Goal: Task Accomplishment & Management: Manage account settings

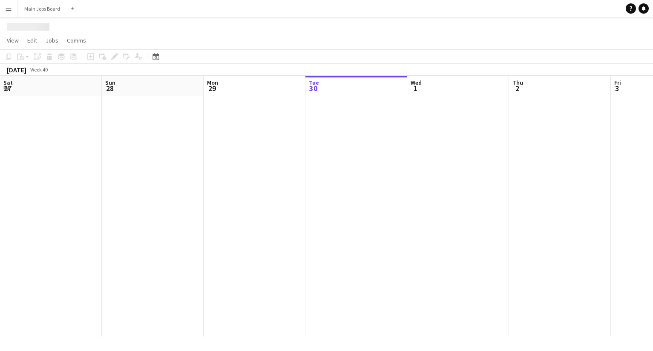
scroll to position [0, 204]
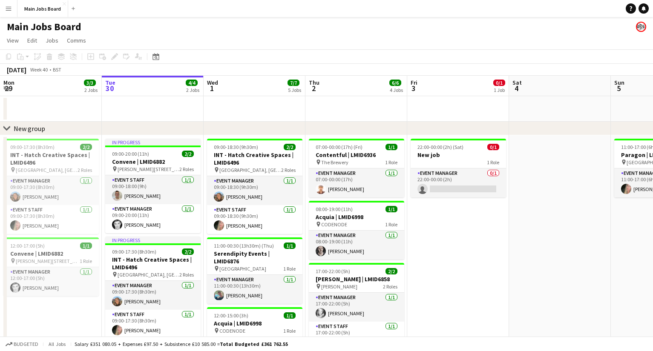
click at [5, 12] on button "Menu" at bounding box center [8, 8] width 17 height 17
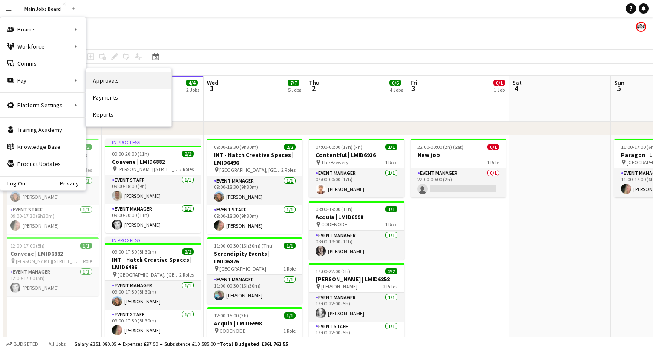
click at [98, 83] on link "Approvals" at bounding box center [128, 80] width 85 height 17
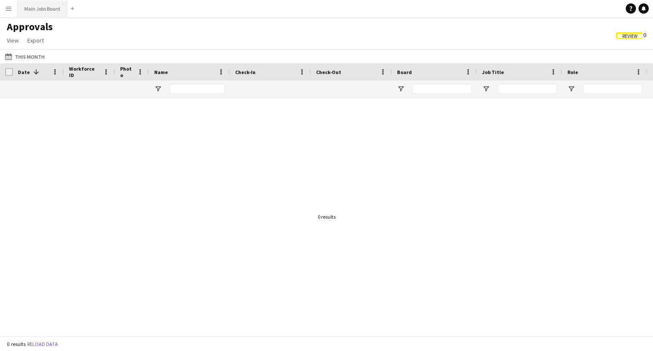
click at [33, 9] on button "Main Jobs Board Close" at bounding box center [42, 8] width 50 height 17
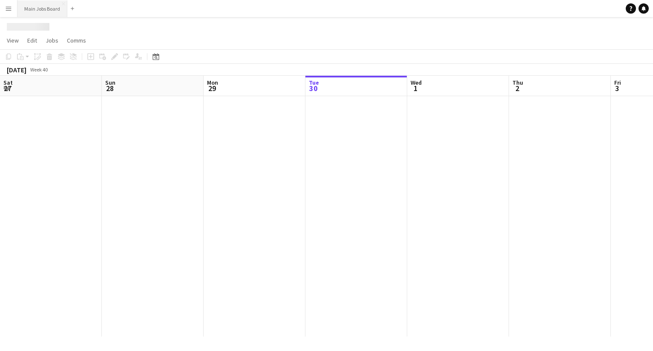
scroll to position [0, 204]
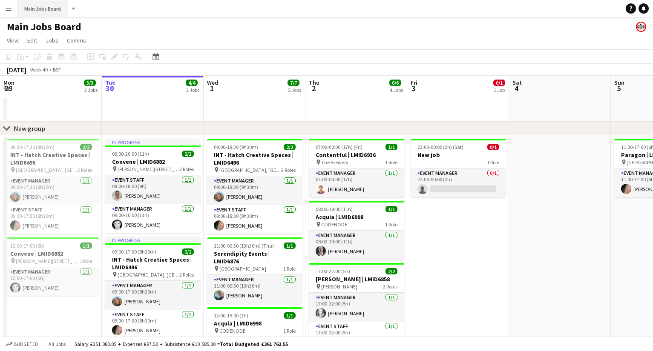
click at [37, 10] on button "Main Jobs Board Close" at bounding box center [42, 8] width 51 height 17
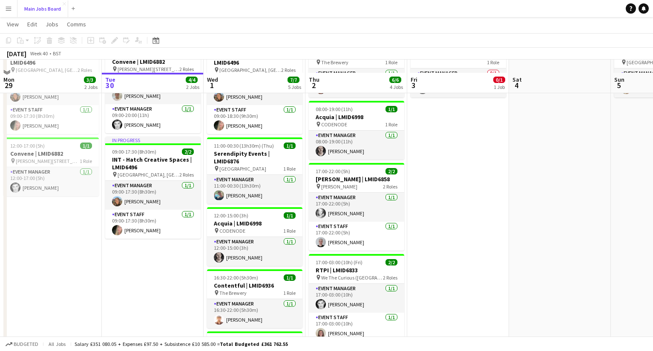
scroll to position [0, 0]
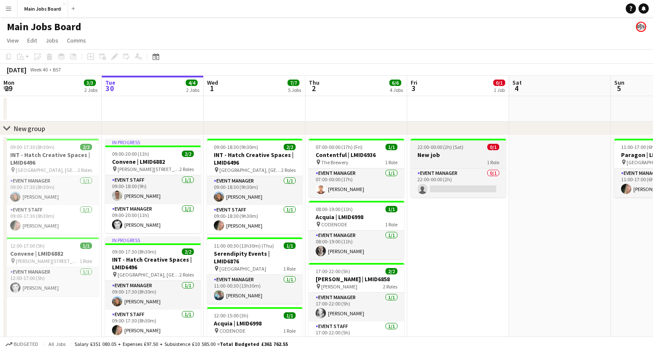
click at [420, 154] on h3 "New job" at bounding box center [457, 155] width 95 height 8
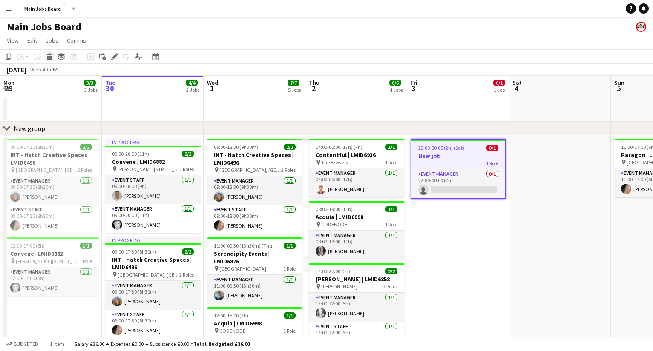
click at [52, 58] on icon at bounding box center [49, 58] width 5 height 4
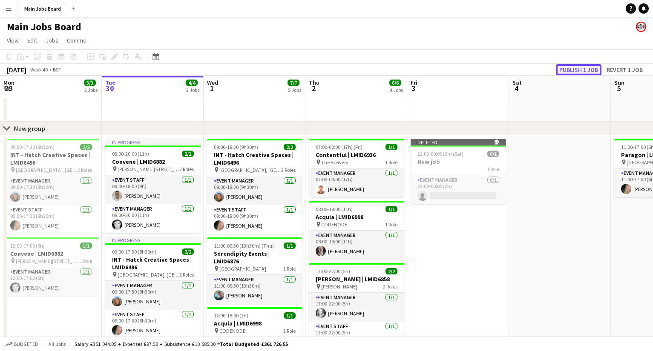
click at [569, 69] on button "Publish 1 job" at bounding box center [579, 69] width 46 height 11
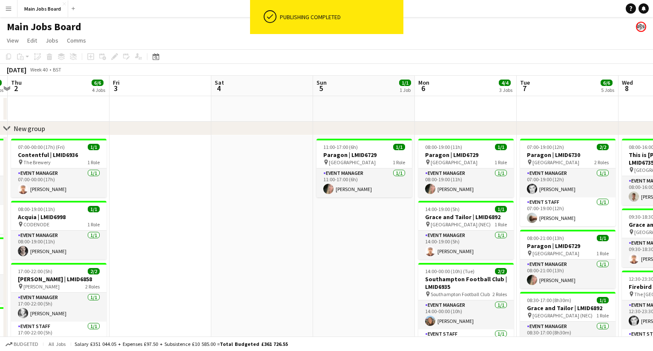
drag, startPoint x: 523, startPoint y: 263, endPoint x: 224, endPoint y: 255, distance: 299.4
click at [224, 255] on app-calendar-viewport "Mon 29 3/3 2 Jobs Tue 30 4/4 2 Jobs Wed 1 7/7 5 Jobs Thu 2 6/6 4 Jobs Fri 3 Sat…" at bounding box center [326, 315] width 653 height 479
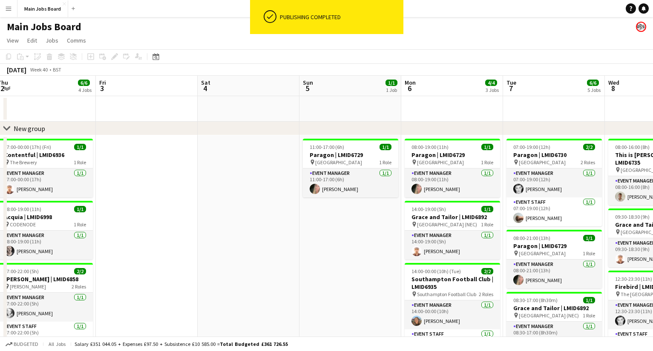
drag, startPoint x: 359, startPoint y: 255, endPoint x: 245, endPoint y: 255, distance: 113.3
click at [245, 255] on app-calendar-viewport "Mon 29 3/3 2 Jobs Tue 30 4/4 2 Jobs Wed 1 7/7 5 Jobs Thu 2 6/6 4 Jobs Fri 3 Sat…" at bounding box center [326, 315] width 653 height 479
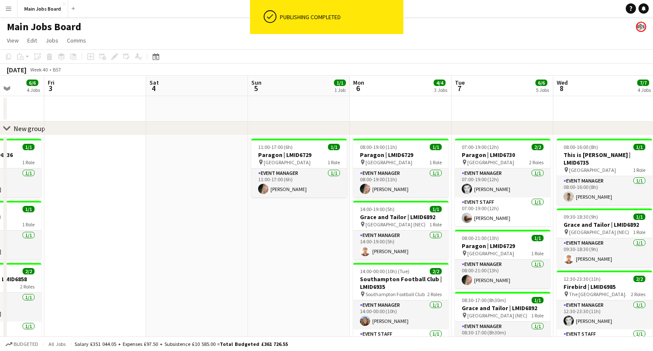
scroll to position [0, 316]
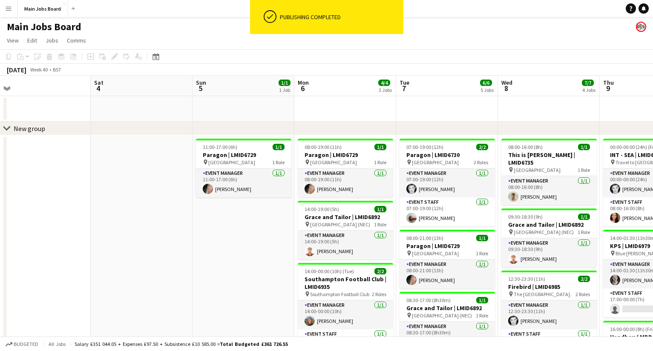
drag, startPoint x: 396, startPoint y: 245, endPoint x: 186, endPoint y: 245, distance: 209.9
click at [187, 245] on app-calendar-viewport "Tue 30 4/4 2 Jobs Wed 1 7/7 5 Jobs Thu 2 6/6 4 Jobs Fri 3 Sat 4 Sun 5 1/1 1 Job…" at bounding box center [326, 315] width 653 height 479
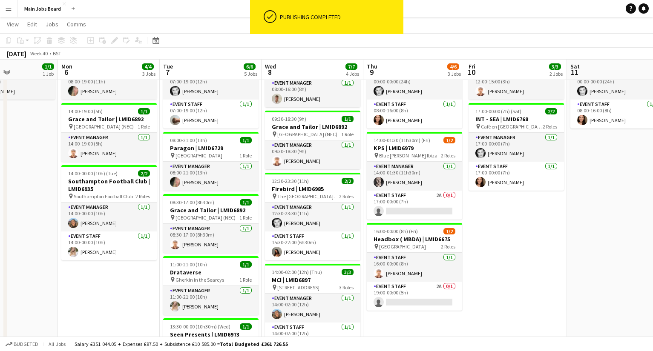
scroll to position [0, 360]
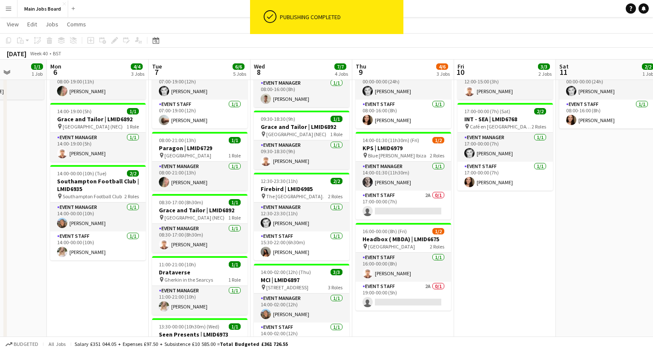
drag, startPoint x: 384, startPoint y: 236, endPoint x: 340, endPoint y: 236, distance: 43.9
click at [340, 236] on app-calendar-viewport "Thu 2 6/6 4 Jobs Fri 3 Sat 4 Sun 5 1/1 1 Job Mon 6 4/4 3 Jobs Tue 7 6/6 5 Jobs …" at bounding box center [326, 196] width 653 height 521
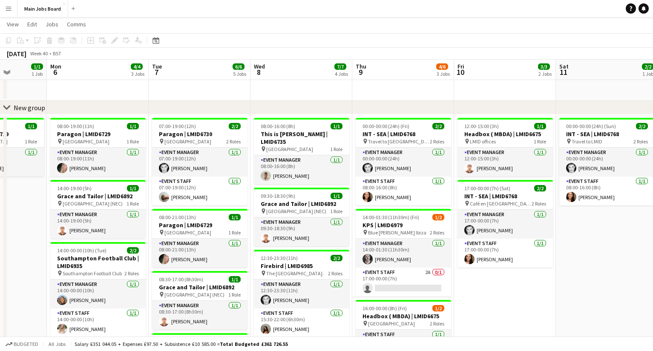
scroll to position [18, 0]
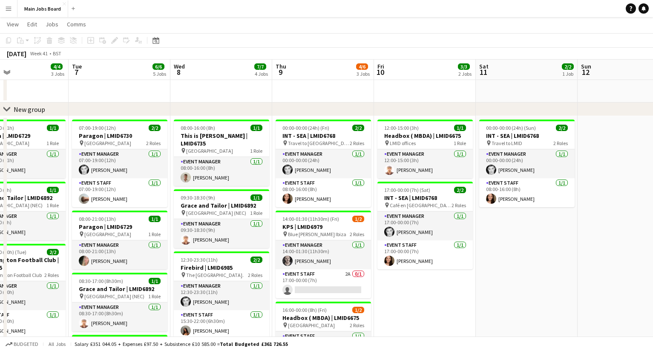
drag, startPoint x: 568, startPoint y: 271, endPoint x: 469, endPoint y: 270, distance: 99.2
click at [470, 271] on app-calendar-viewport "Sat 4 Sun 5 1/1 1 Job Mon 6 4/4 3 Jobs Tue 7 6/6 5 Jobs Wed 8 7/7 4 Jobs Thu 9 …" at bounding box center [326, 275] width 653 height 521
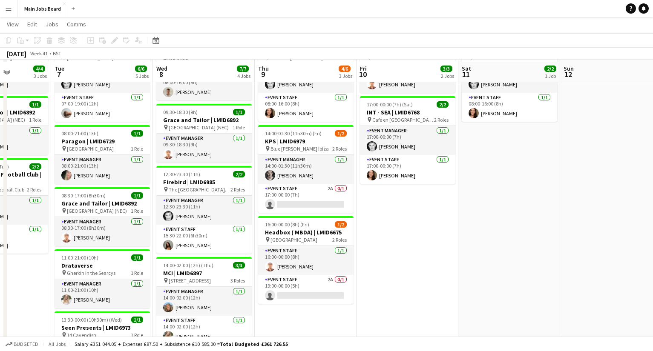
scroll to position [107, 0]
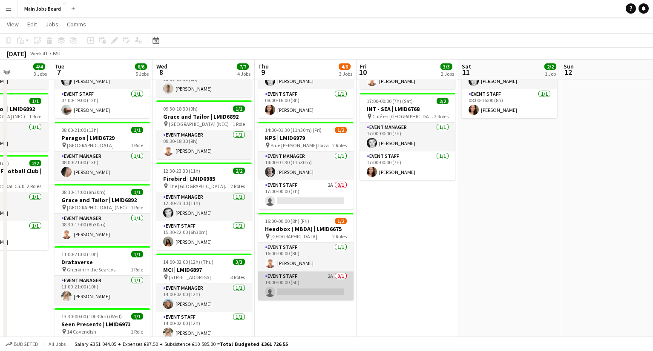
click at [329, 277] on app-card-role "Event Staff 2A 0/1 19:00-00:00 (5h) single-neutral-actions" at bounding box center [305, 286] width 95 height 29
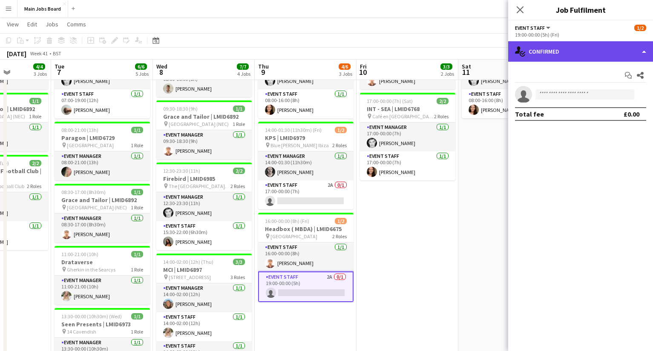
click at [569, 48] on div "single-neutral-actions-check-2 Confirmed" at bounding box center [580, 51] width 145 height 20
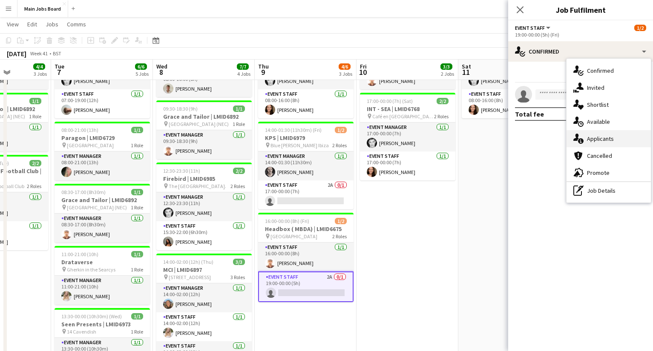
click at [590, 137] on span "Applicants" at bounding box center [600, 139] width 27 height 8
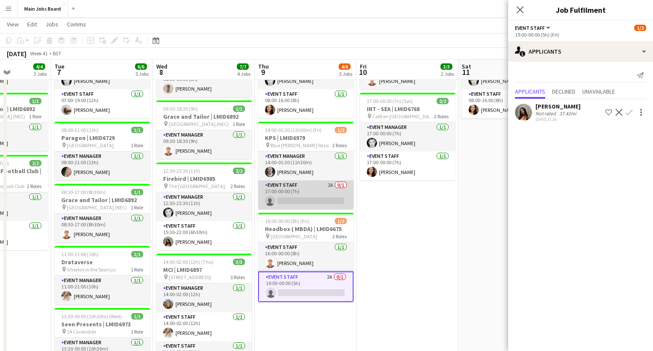
click at [331, 186] on app-card-role "Event Staff 2A 0/1 17:00-00:00 (7h) single-neutral-actions" at bounding box center [305, 195] width 95 height 29
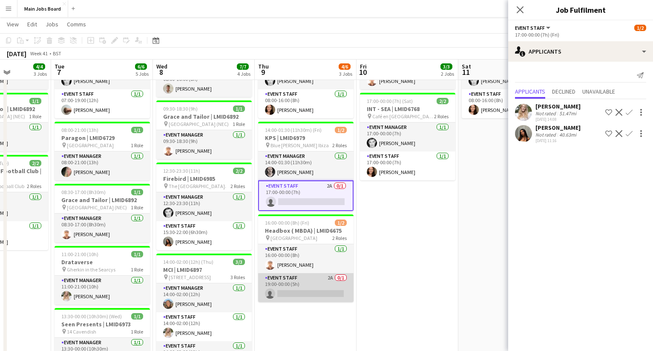
click at [332, 278] on app-card-role "Event Staff 2A 0/1 19:00-00:00 (5h) single-neutral-actions" at bounding box center [305, 287] width 95 height 29
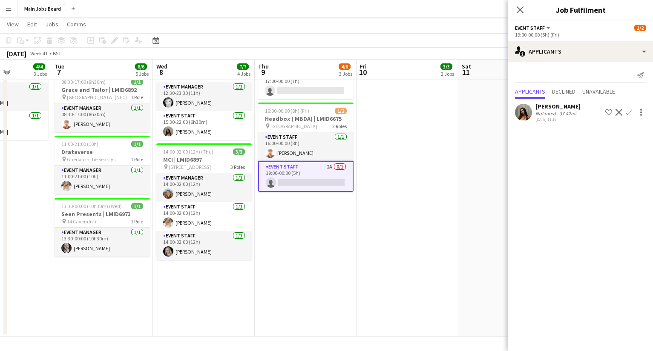
scroll to position [0, 0]
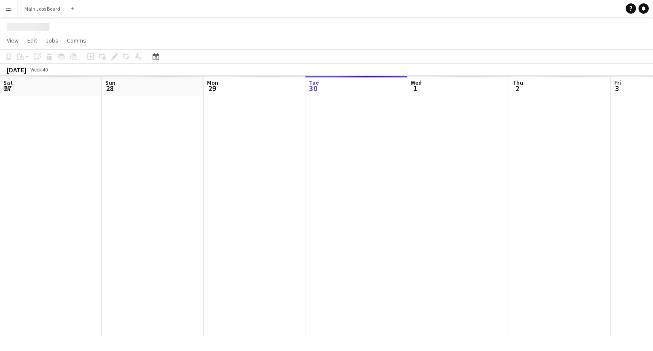
scroll to position [0, 204]
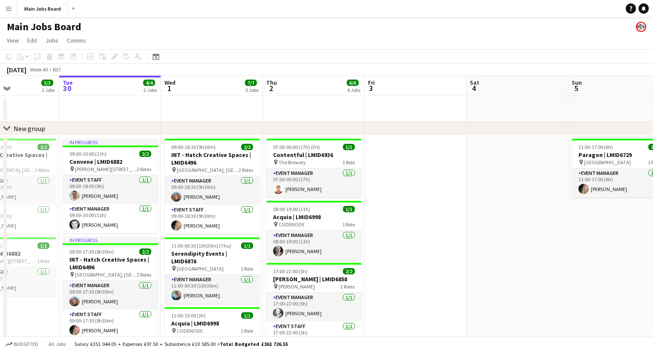
drag, startPoint x: 503, startPoint y: 237, endPoint x: 257, endPoint y: 235, distance: 246.1
click at [257, 235] on app-calendar-viewport "Sat 27 1/1 1 Job Sun 28 4/4 2 Jobs Mon 29 3/3 2 Jobs Tue 30 4/4 2 Jobs Wed 1 7/…" at bounding box center [326, 315] width 653 height 479
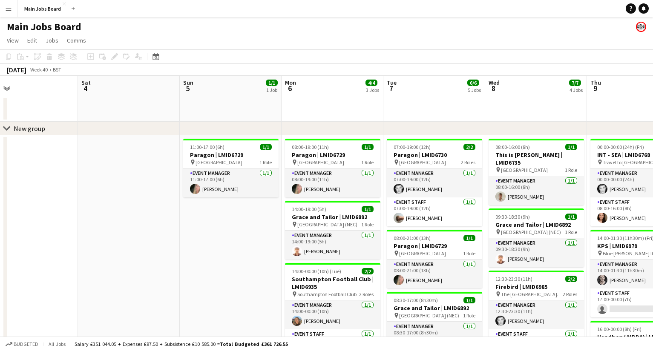
drag, startPoint x: 416, startPoint y: 236, endPoint x: 218, endPoint y: 236, distance: 197.1
click at [218, 236] on app-calendar-viewport "Wed 1 7/7 5 Jobs Thu 2 6/6 4 Jobs Fri 3 Sat 4 Sun 5 1/1 1 Job Mon 6 4/4 3 Jobs …" at bounding box center [326, 315] width 653 height 479
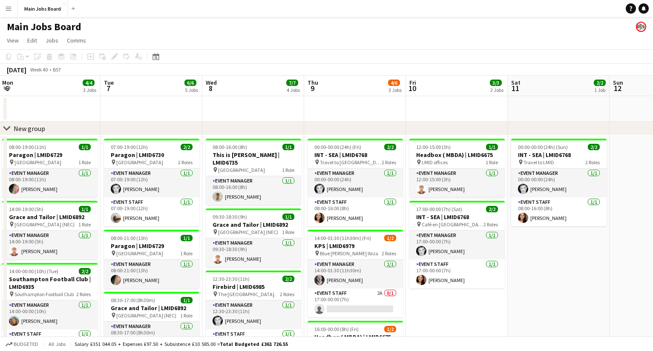
drag, startPoint x: 428, startPoint y: 240, endPoint x: 229, endPoint y: 240, distance: 199.7
click at [229, 240] on app-calendar-viewport "Fri 3 Sat 4 Sun 5 1/1 1 Job Mon 6 4/4 3 Jobs Tue 7 6/6 5 Jobs Wed 8 7/7 4 Jobs …" at bounding box center [326, 315] width 653 height 479
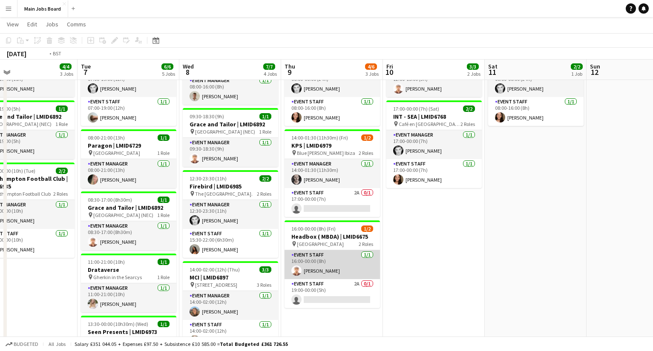
scroll to position [0, 354]
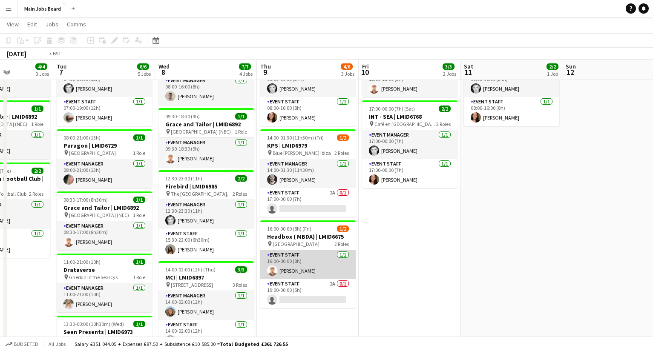
drag, startPoint x: 416, startPoint y: 262, endPoint x: 297, endPoint y: 261, distance: 118.4
click at [298, 261] on app-calendar-viewport "Fri 3 Sat 4 Sun 5 1/1 1 Job Mon 6 4/4 3 Jobs Tue 7 6/6 5 Jobs Wed 8 7/7 4 Jobs …" at bounding box center [326, 194] width 653 height 521
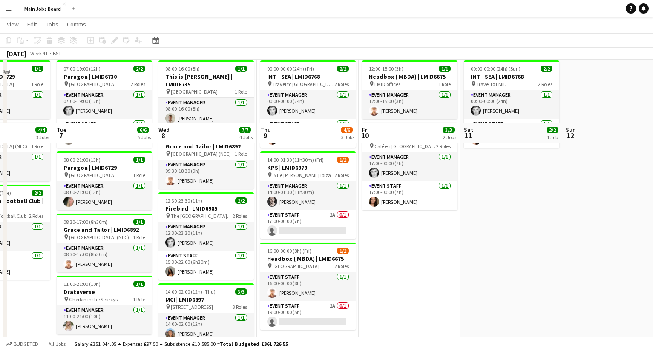
scroll to position [0, 0]
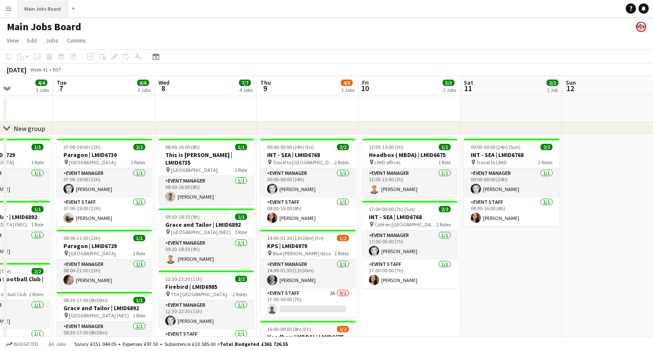
click at [43, 8] on button "Main Jobs Board Close" at bounding box center [42, 8] width 51 height 17
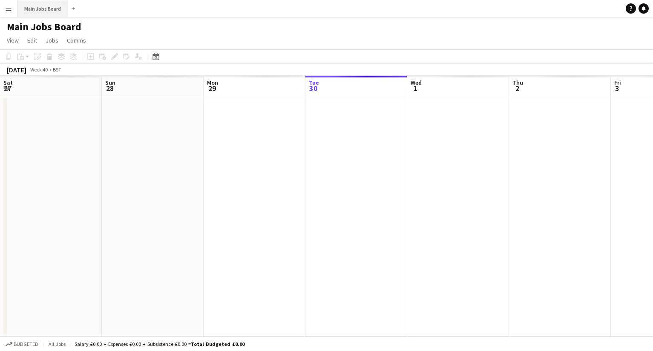
scroll to position [0, 204]
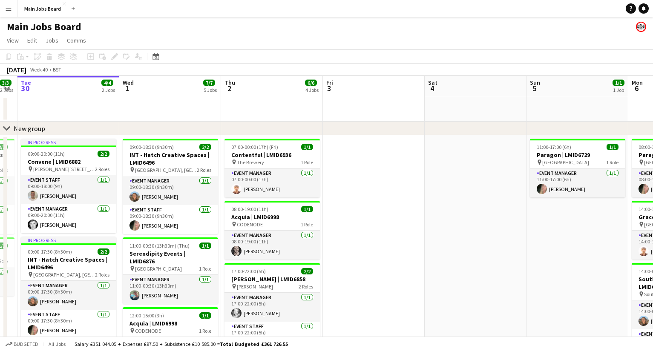
drag, startPoint x: 250, startPoint y: 108, endPoint x: 146, endPoint y: 108, distance: 103.0
click at [150, 108] on app-calendar-viewport "Sat 27 1/1 1 Job Sun 28 4/4 2 Jobs Mon 29 3/3 2 Jobs Tue 30 4/4 2 Jobs Wed 1 7/…" at bounding box center [326, 315] width 653 height 479
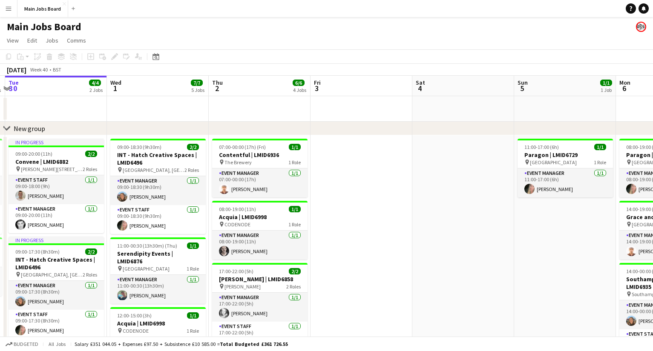
drag, startPoint x: 336, startPoint y: 115, endPoint x: 114, endPoint y: 115, distance: 221.8
click at [114, 115] on app-calendar-viewport "Sat 27 1/1 1 Job Sun 28 4/4 2 Jobs Mon 29 3/3 2 Jobs Tue 30 4/4 2 Jobs Wed 1 7/…" at bounding box center [326, 315] width 653 height 479
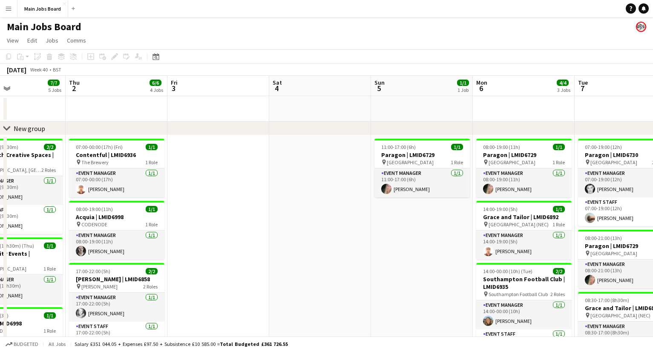
drag, startPoint x: 343, startPoint y: 106, endPoint x: 218, endPoint y: 106, distance: 124.8
click at [218, 106] on app-calendar-viewport "Mon 29 3/3 2 Jobs Tue 30 4/4 2 Jobs Wed 1 7/7 5 Jobs Thu 2 6/6 4 Jobs Fri 3 Sat…" at bounding box center [326, 315] width 653 height 479
